Goal: Task Accomplishment & Management: Use online tool/utility

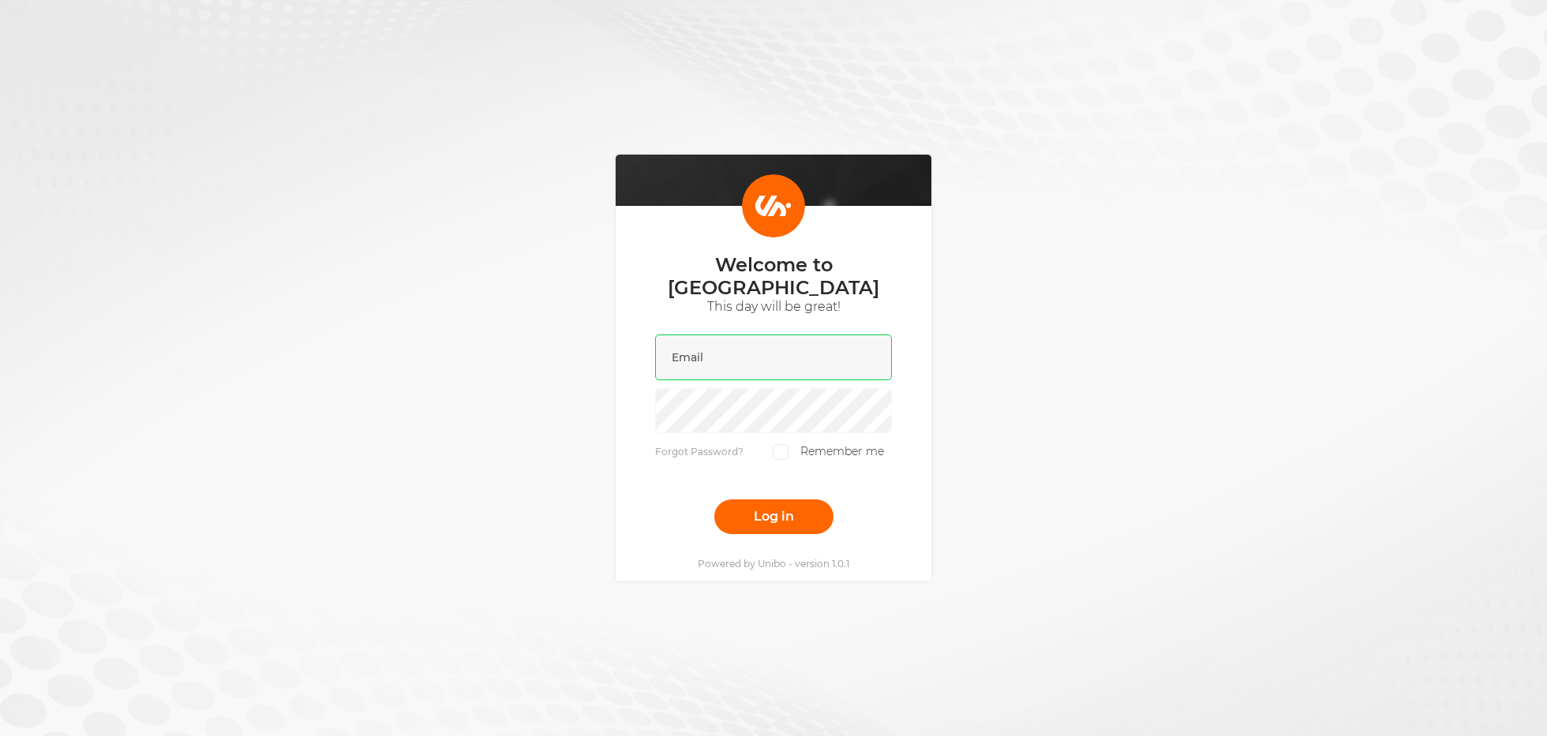
click at [864, 335] on input "email" at bounding box center [773, 358] width 237 height 46
type input "[PERSON_NAME][EMAIL_ADDRESS][DOMAIN_NAME]"
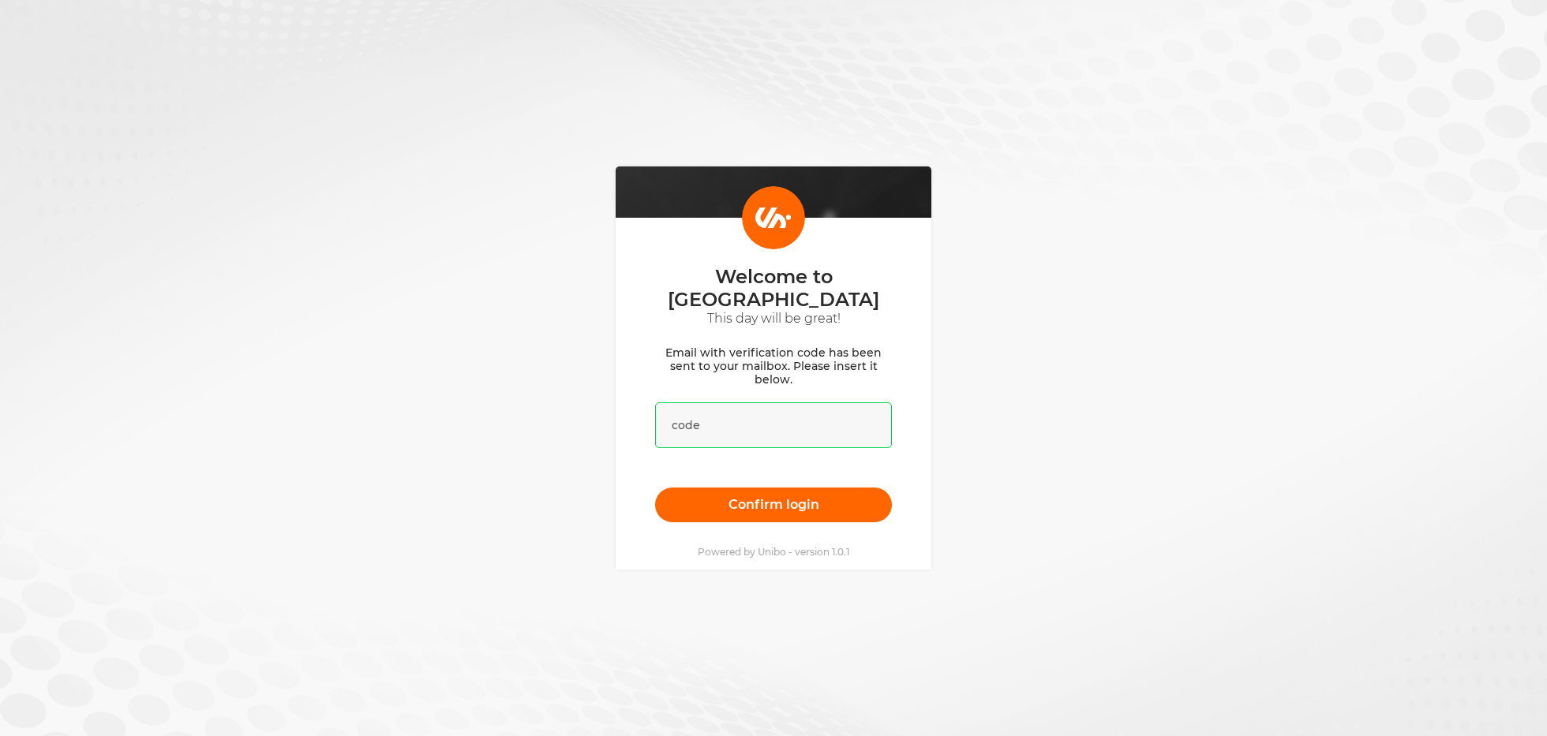
click at [835, 403] on input "text" at bounding box center [773, 426] width 237 height 46
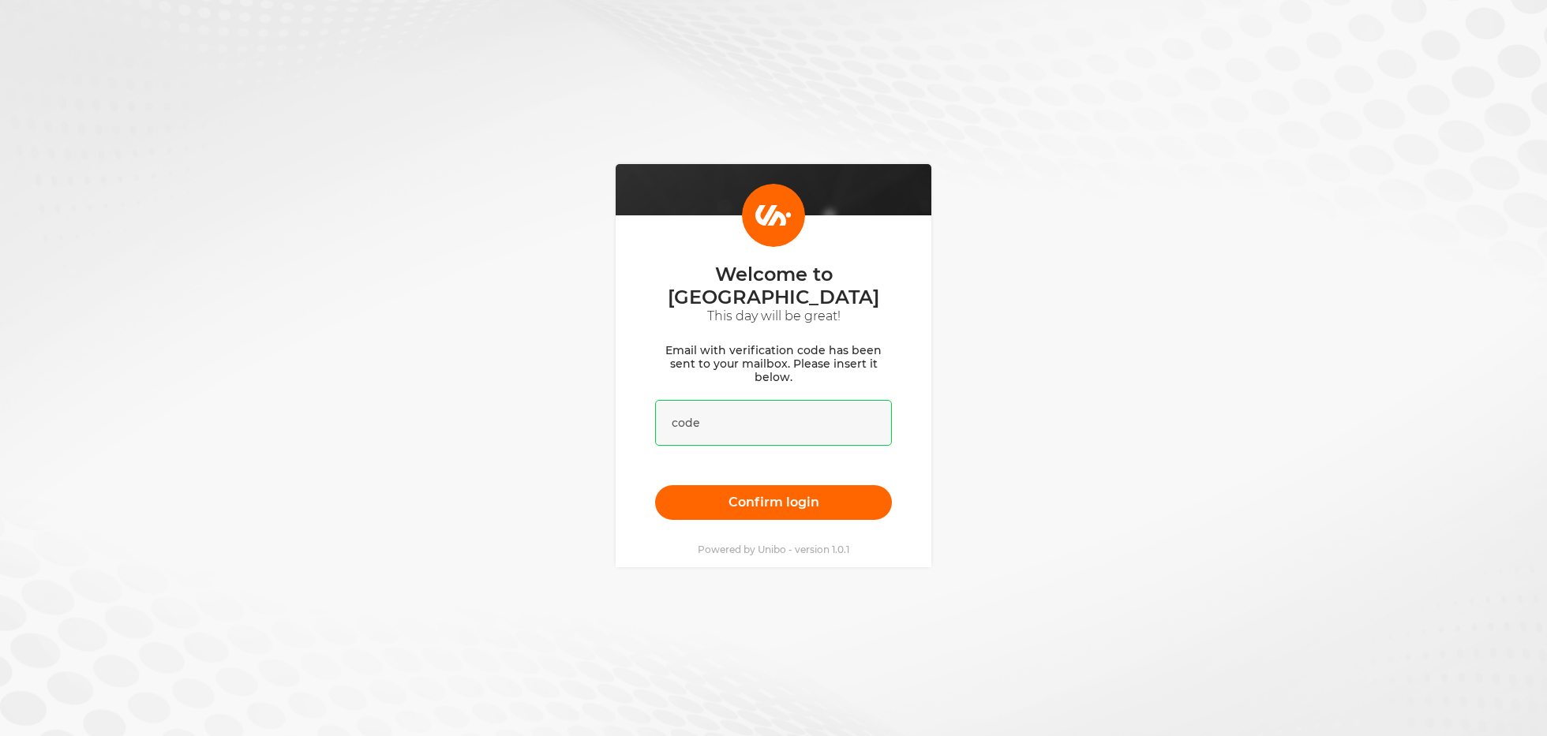
paste input "364304"
type input "364304"
click at [981, 451] on div "Welcome to [GEOGRAPHIC_DATA] This day will be great! Email with verification co…" at bounding box center [773, 366] width 1547 height 736
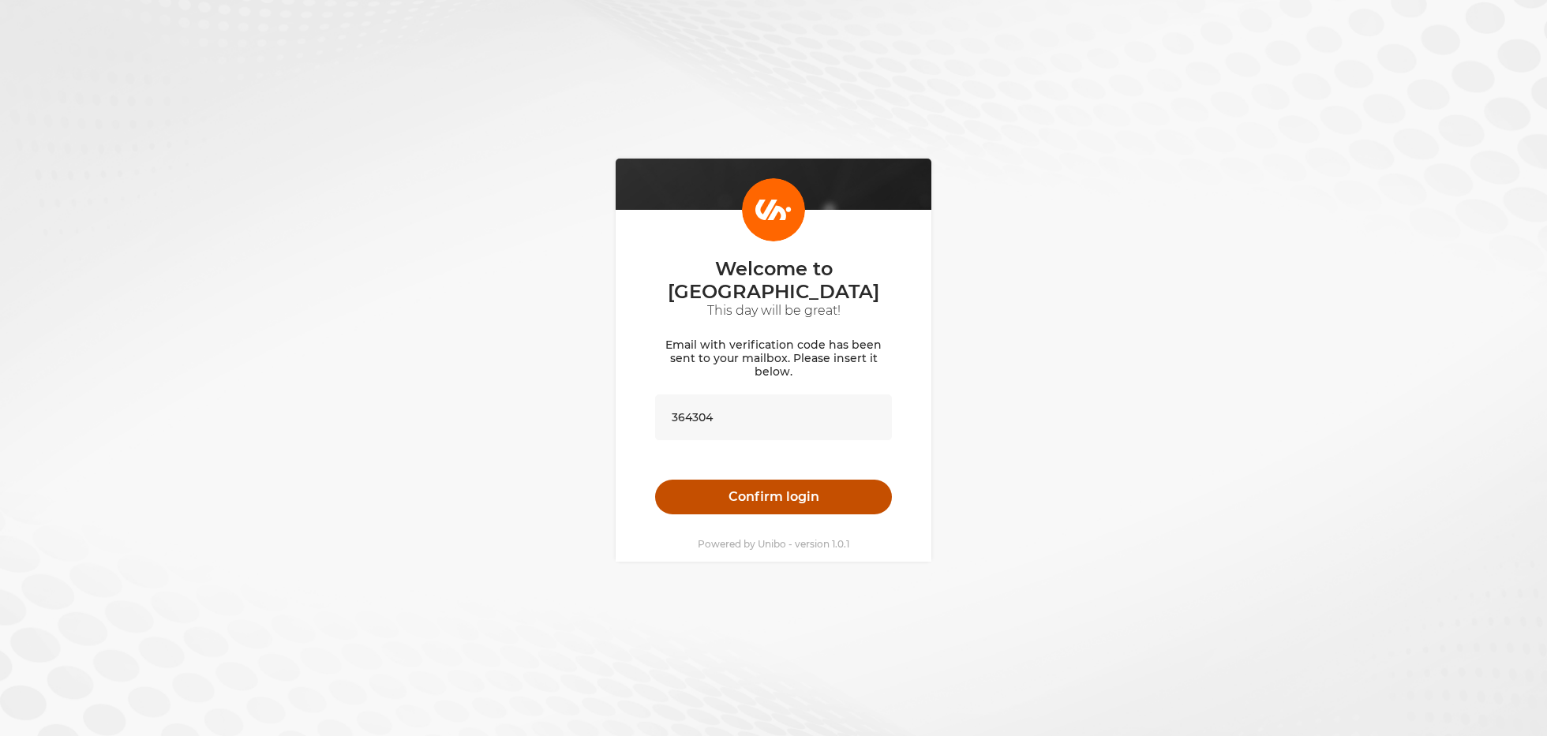
click at [880, 484] on button "Confirm login" at bounding box center [773, 497] width 237 height 35
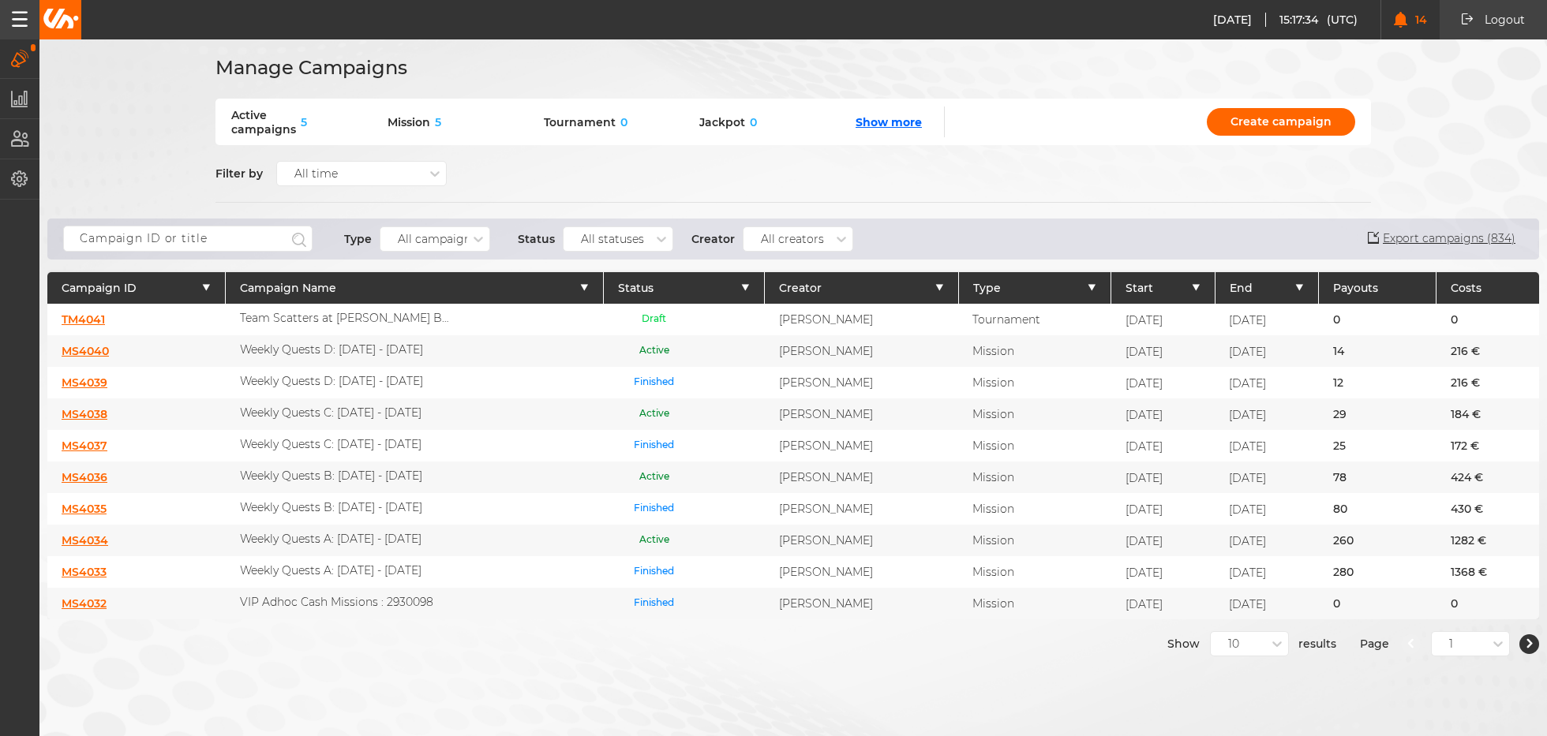
click at [96, 346] on link "MS4040" at bounding box center [85, 351] width 47 height 14
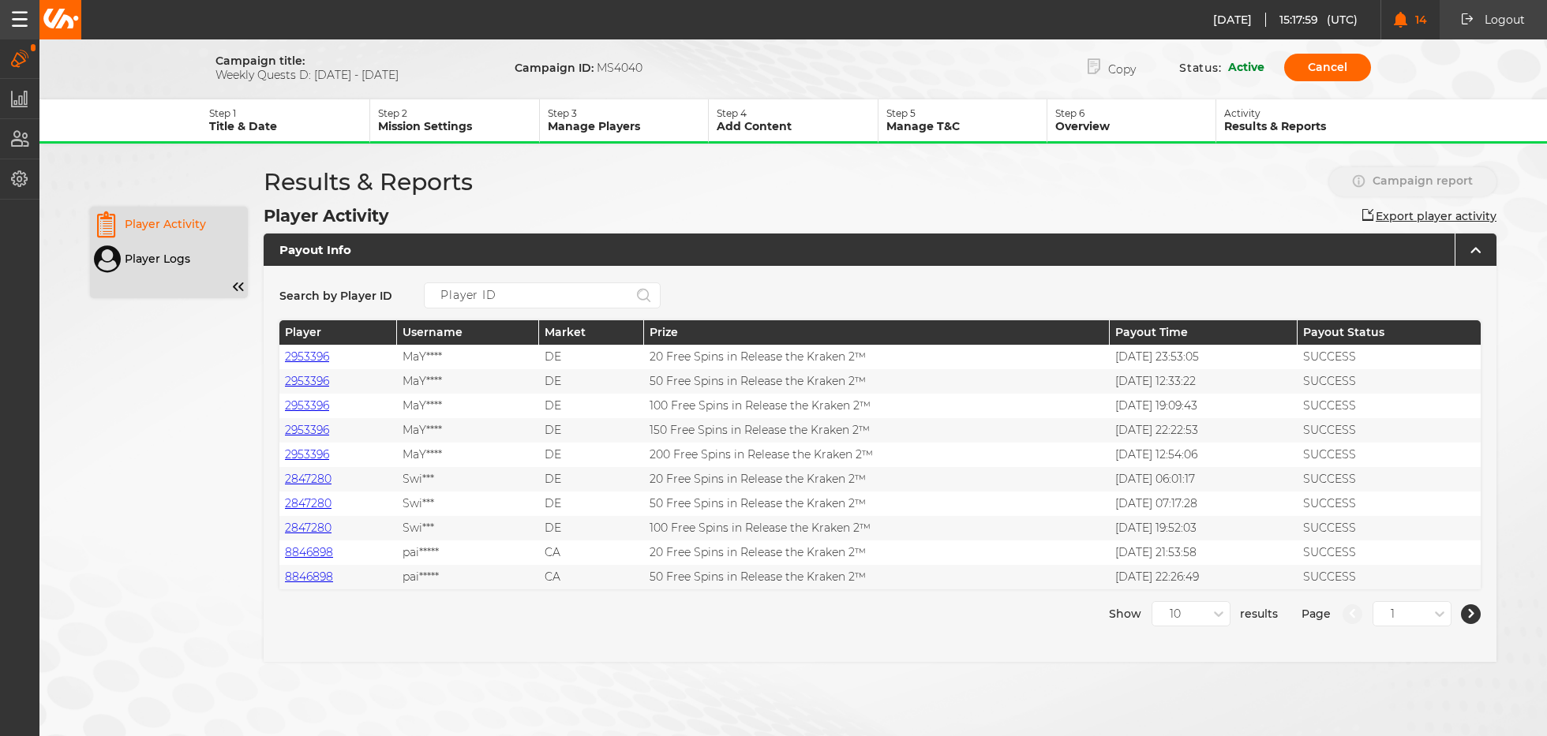
click at [497, 128] on p "Mission Settings" at bounding box center [458, 126] width 160 height 14
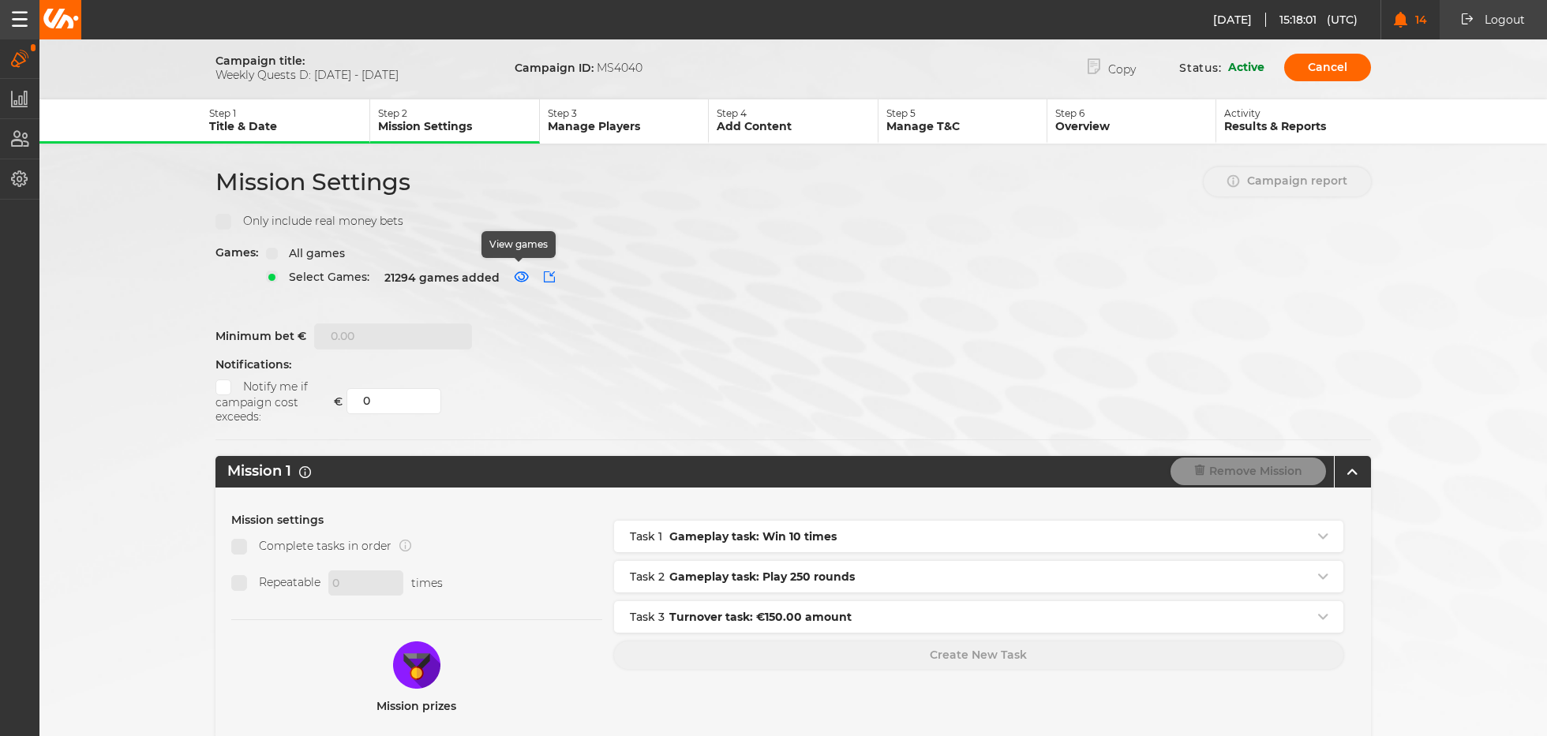
click at [517, 276] on icon "button" at bounding box center [522, 277] width 16 height 11
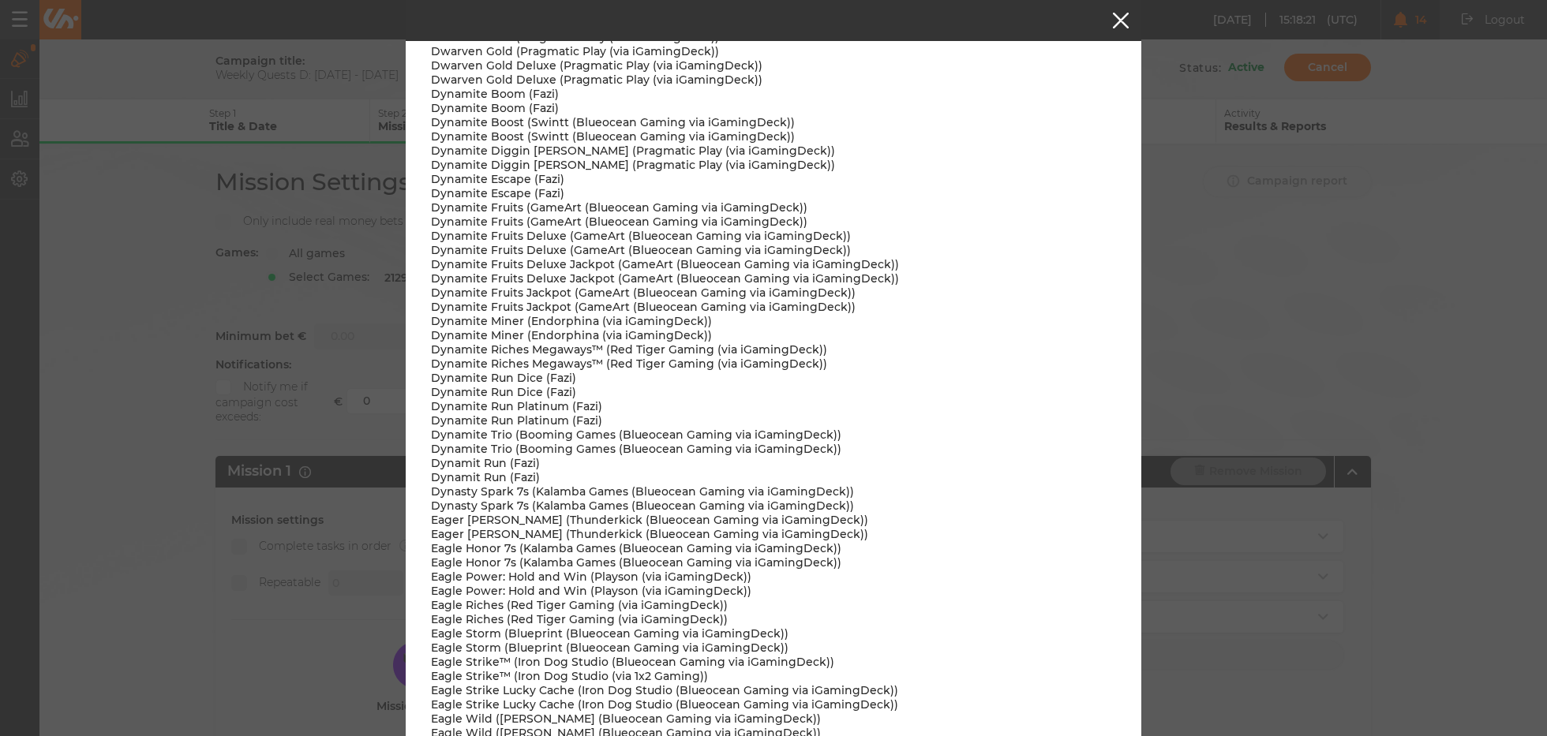
scroll to position [212315, 0]
